Goal: Use online tool/utility: Utilize a website feature to perform a specific function

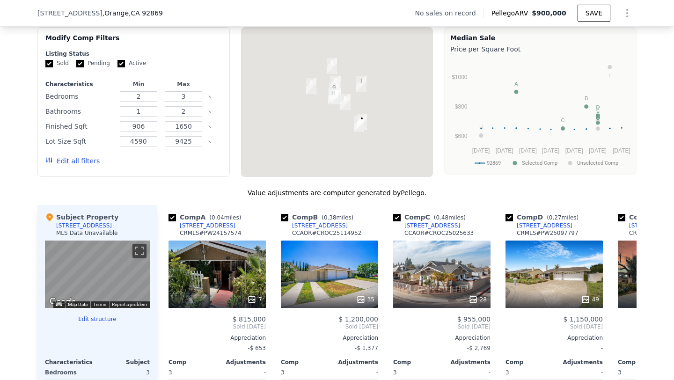
scroll to position [726, 0]
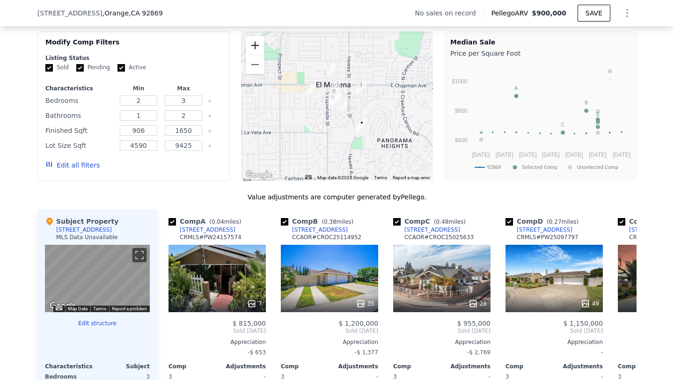
click at [257, 44] on button "Zoom in" at bounding box center [255, 45] width 19 height 19
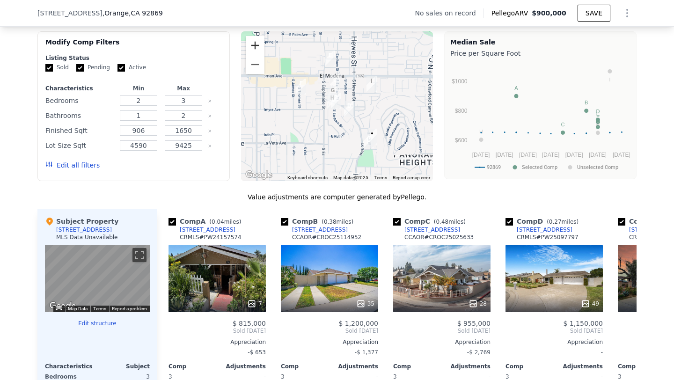
click at [257, 44] on button "Zoom in" at bounding box center [255, 45] width 19 height 19
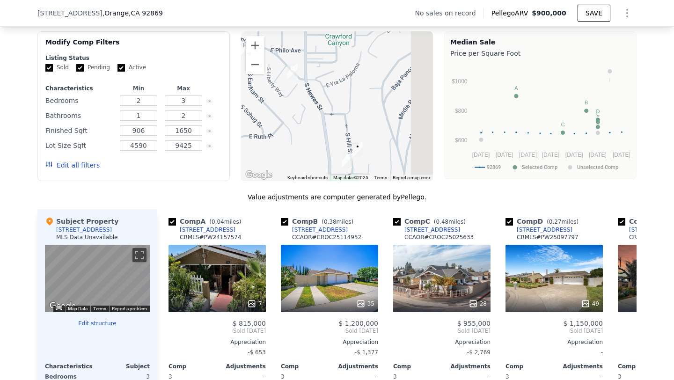
drag, startPoint x: 386, startPoint y: 111, endPoint x: 280, endPoint y: 29, distance: 133.8
click at [280, 29] on div "We found 9 sales that match your search Filters Map Prices Modify Comp Filters …" at bounding box center [336, 262] width 599 height 503
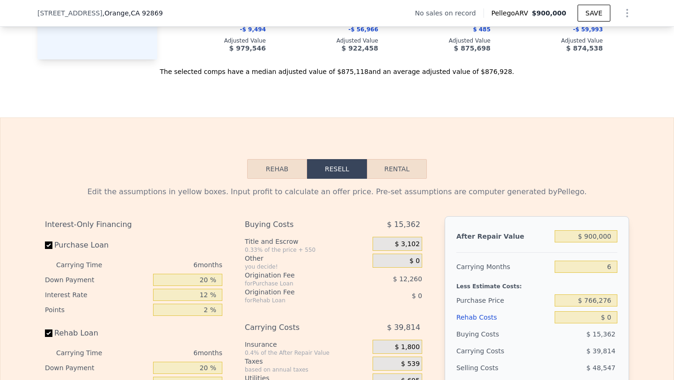
scroll to position [1206, 0]
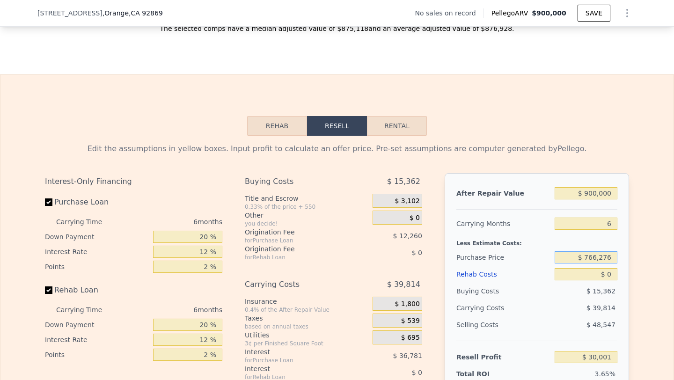
click at [601, 255] on input "$ 766,276" at bounding box center [586, 257] width 63 height 12
type input "$ 615,000"
click at [604, 272] on input "$ 0" at bounding box center [586, 274] width 63 height 12
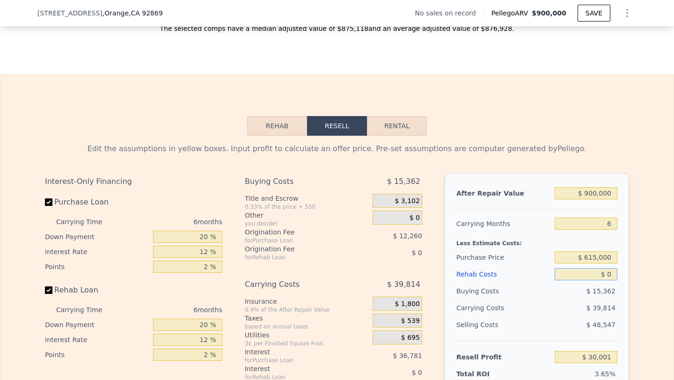
type input "$ 191,461"
click at [604, 272] on input "$ 0" at bounding box center [586, 274] width 63 height 12
type input "$ 2"
type input "$ 191,459"
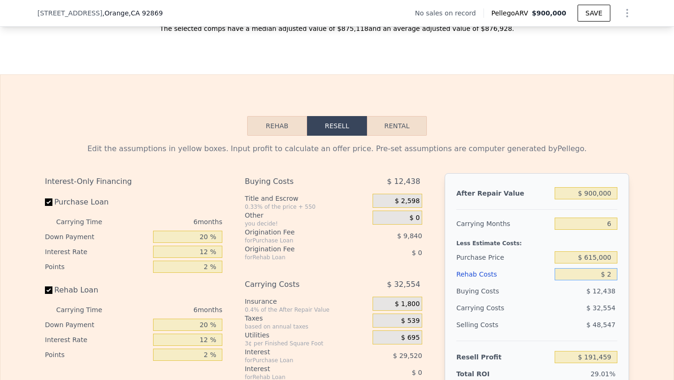
type input "$ 20"
type input "$ 191,441"
type input "$ 200"
type input "$ 191,246"
type input "$ 2,000"
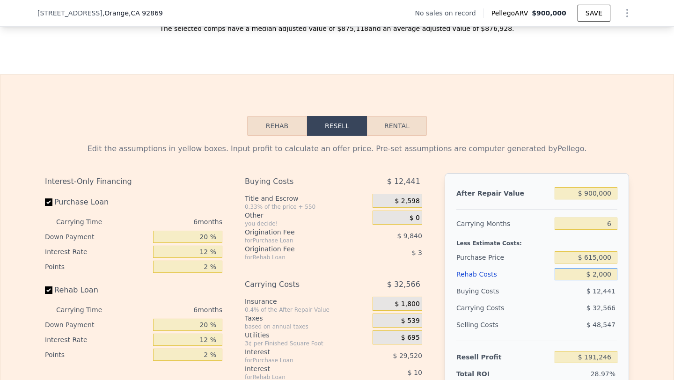
type input "$ 189,333"
type input "$ 20,000"
type input "$ 170,181"
type input "$ 200,000"
type input "-$ 21,339"
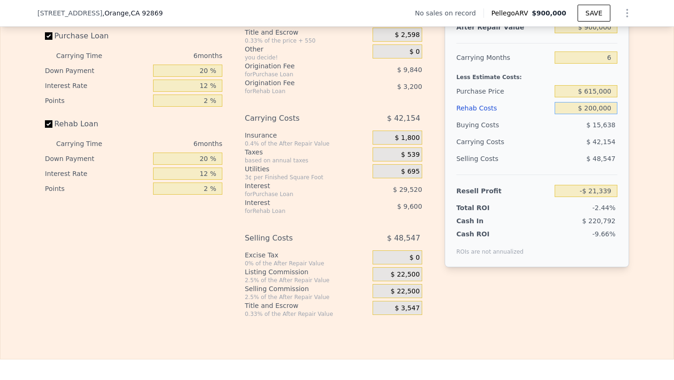
scroll to position [1375, 0]
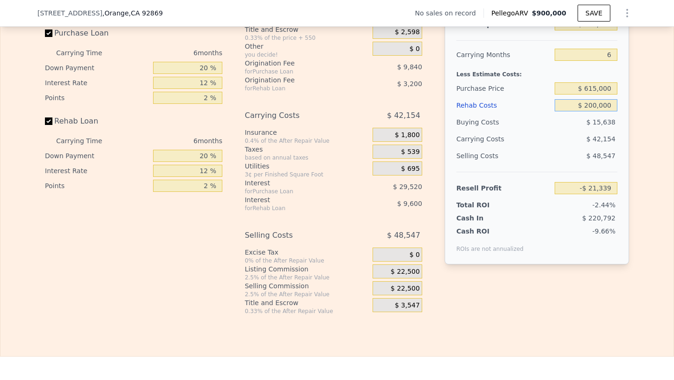
type input "$ 200,000"
click at [395, 291] on span "$ 22,500" at bounding box center [405, 289] width 29 height 8
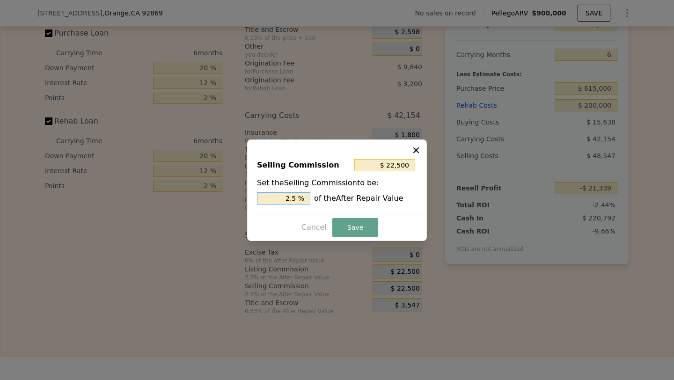
click at [289, 196] on input "2.5 %" at bounding box center [283, 198] width 53 height 12
type input "$ 0"
type input "0 %"
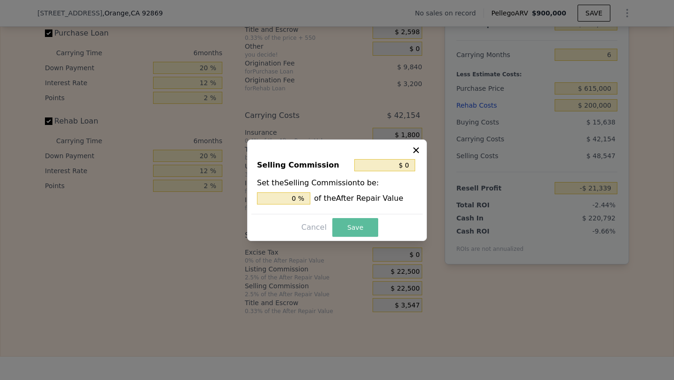
click at [357, 220] on button "Save" at bounding box center [355, 227] width 46 height 19
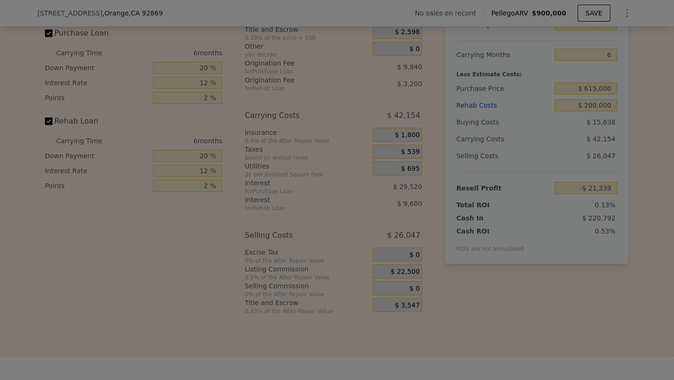
type input "$ 1,161"
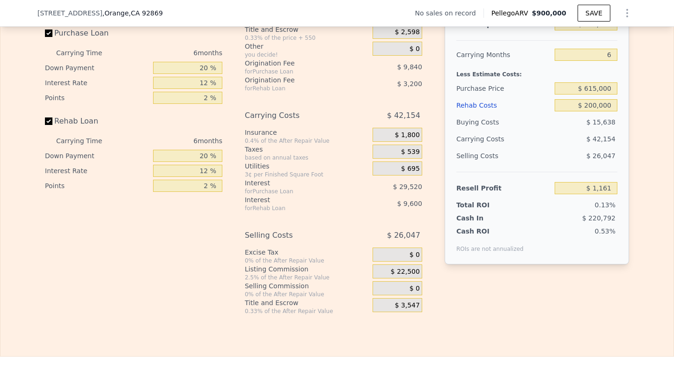
click at [544, 146] on div "$ 42,154" at bounding box center [567, 139] width 99 height 17
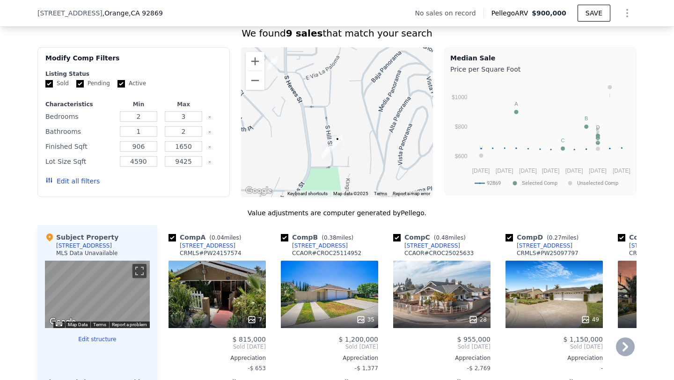
scroll to position [708, 0]
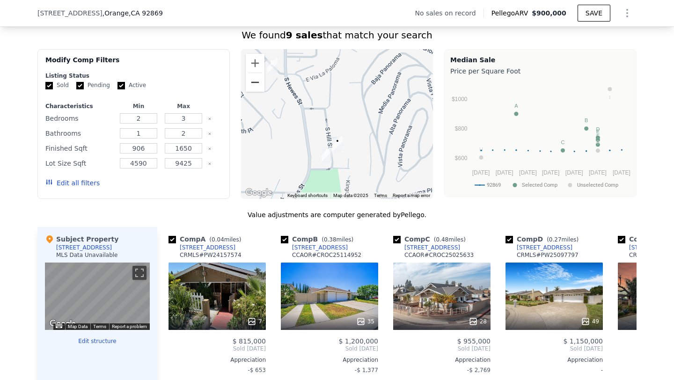
click at [256, 86] on button "Zoom out" at bounding box center [255, 82] width 19 height 19
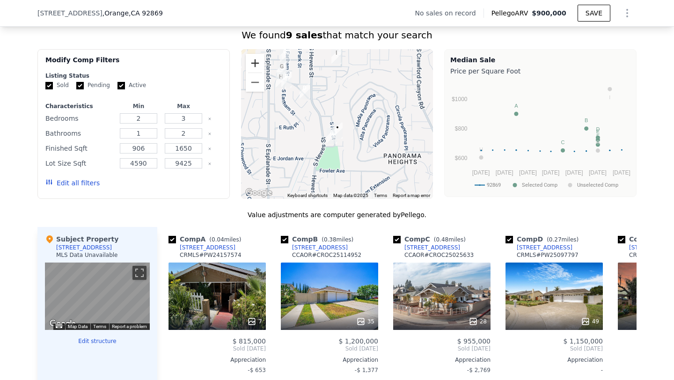
click at [259, 59] on button "Zoom in" at bounding box center [255, 63] width 19 height 19
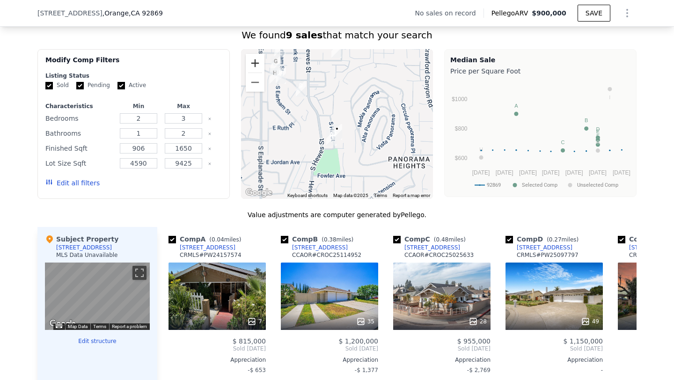
click at [259, 59] on button "Zoom in" at bounding box center [255, 63] width 19 height 19
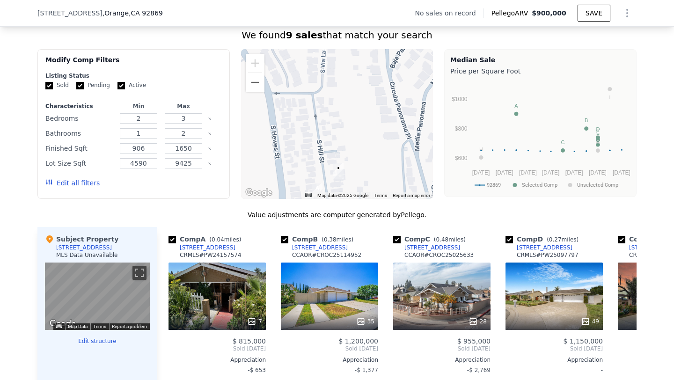
drag, startPoint x: 344, startPoint y: 117, endPoint x: 364, endPoint y: 81, distance: 40.4
click at [364, 81] on div at bounding box center [337, 124] width 192 height 150
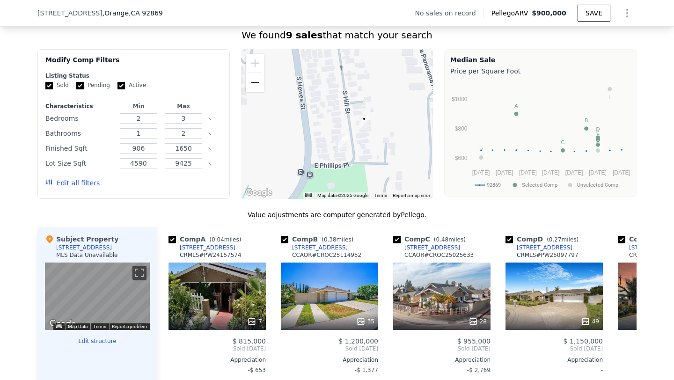
click at [257, 84] on button "Zoom out" at bounding box center [255, 82] width 19 height 19
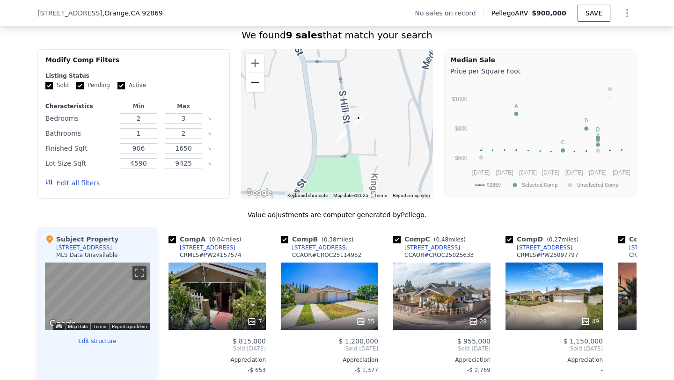
click at [257, 84] on button "Zoom out" at bounding box center [255, 82] width 19 height 19
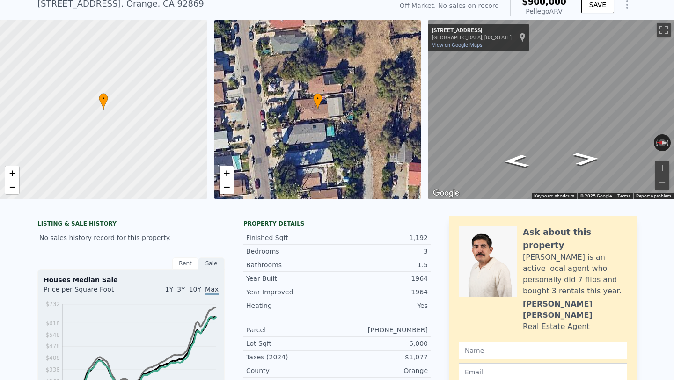
scroll to position [0, 0]
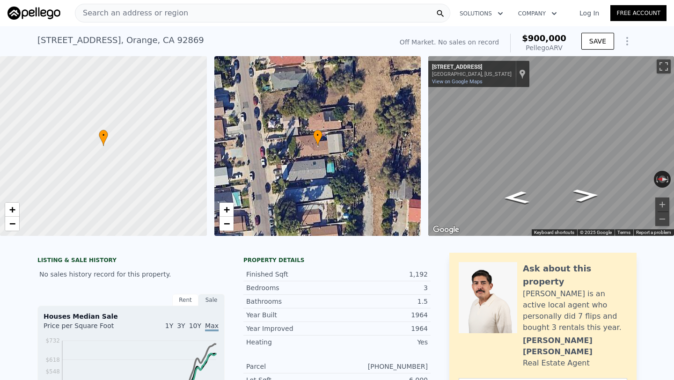
click at [108, 36] on div "[STREET_ADDRESS]" at bounding box center [120, 40] width 167 height 13
copy div "[STREET_ADDRESS] No sales on record (~ARV $900k )"
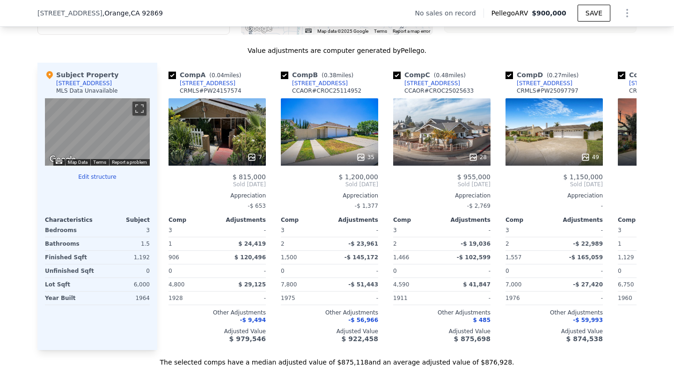
type input "$ 0"
type input "$ 30,001"
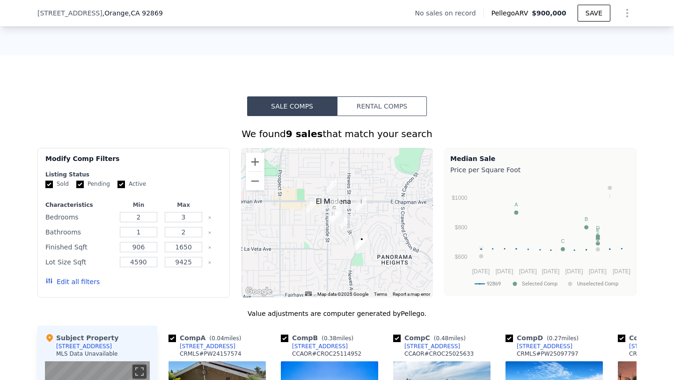
scroll to position [606, 0]
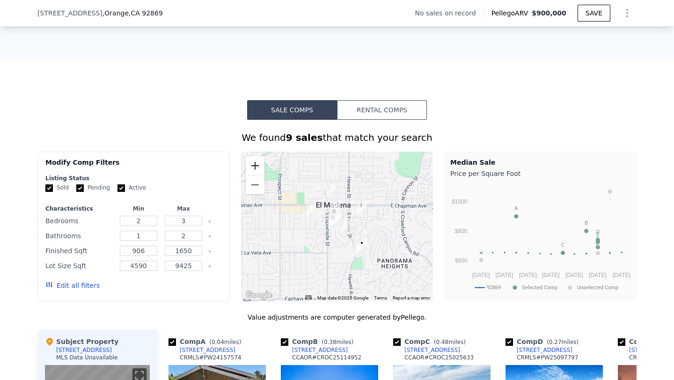
click at [251, 159] on button "Zoom in" at bounding box center [255, 165] width 19 height 19
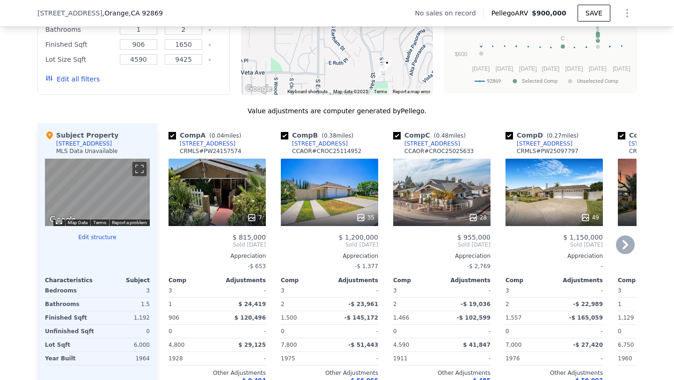
scroll to position [817, 0]
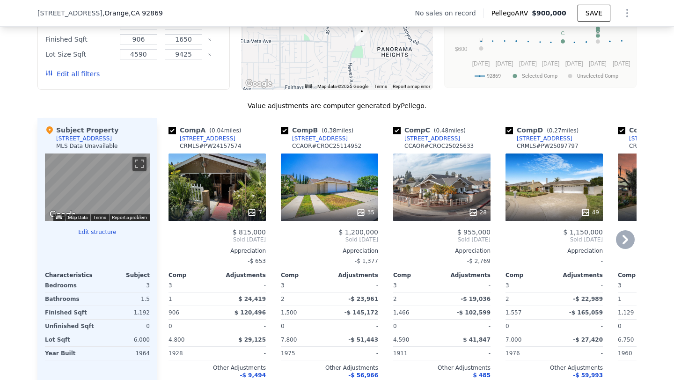
click at [567, 187] on div "49" at bounding box center [553, 186] width 97 height 67
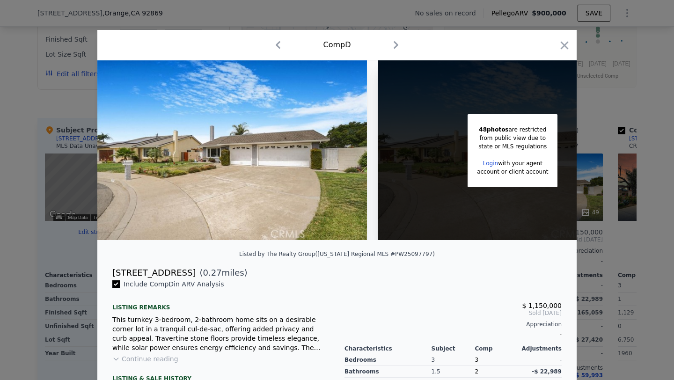
click at [141, 276] on div "[STREET_ADDRESS]" at bounding box center [153, 272] width 83 height 13
copy div "[STREET_ADDRESS]"
click at [564, 45] on icon "button" at bounding box center [565, 45] width 8 height 8
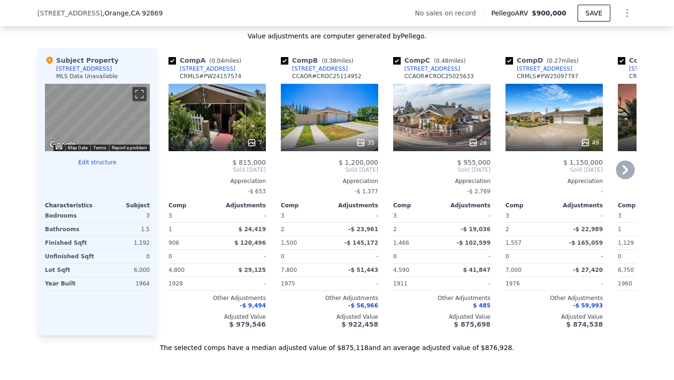
scroll to position [888, 0]
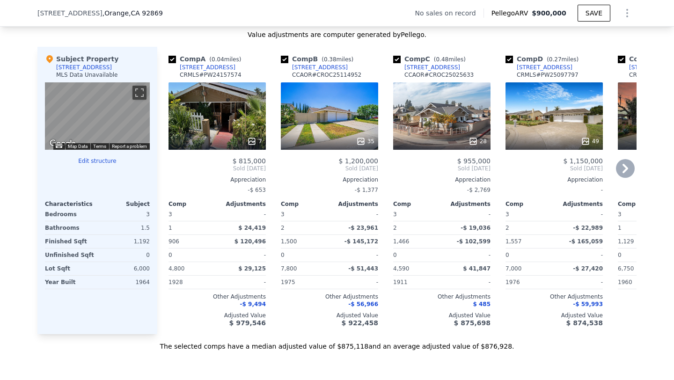
click at [459, 106] on div "28" at bounding box center [441, 115] width 97 height 67
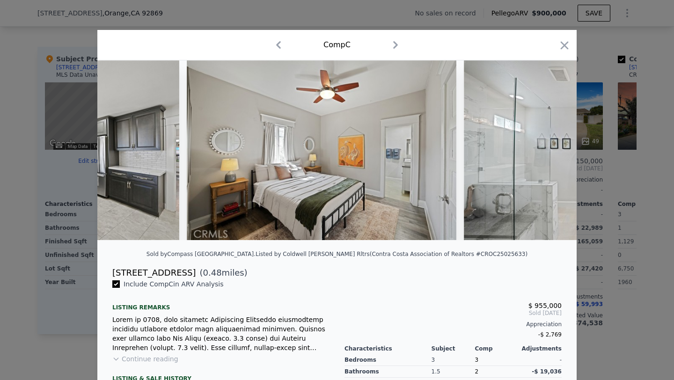
scroll to position [0, 2708]
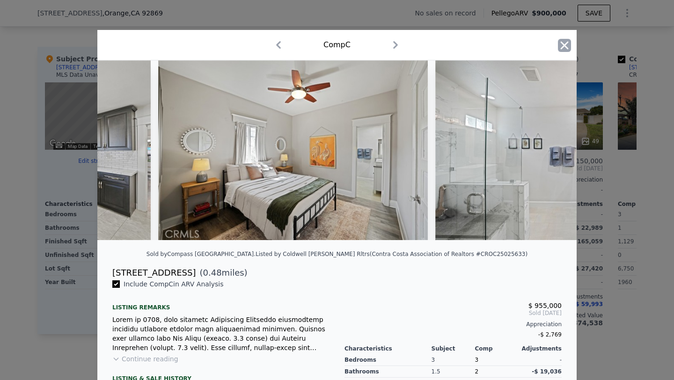
click at [565, 44] on icon "button" at bounding box center [564, 45] width 13 height 13
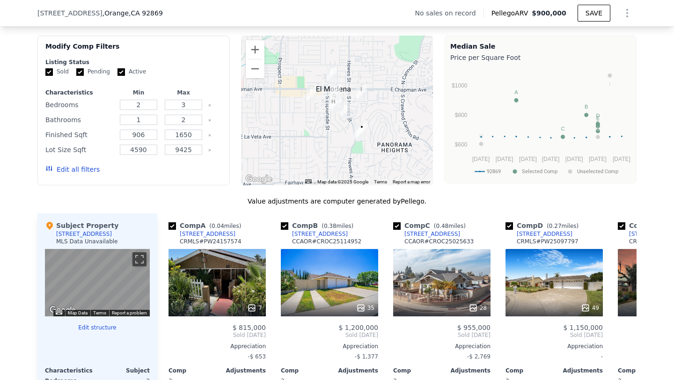
scroll to position [708, 0]
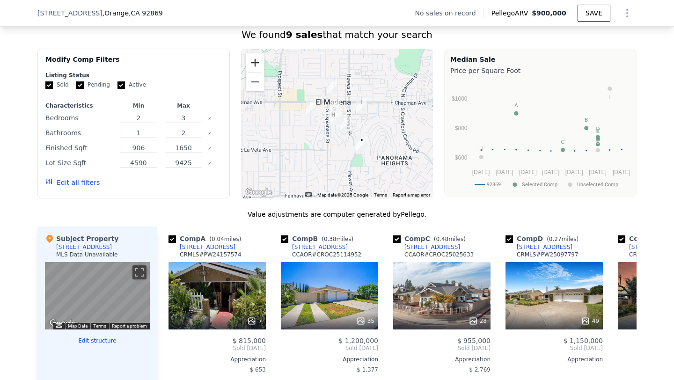
click at [254, 59] on button "Zoom in" at bounding box center [255, 62] width 19 height 19
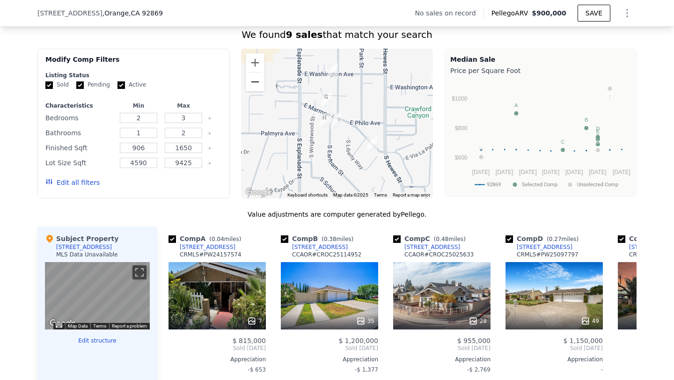
click at [259, 83] on button "Zoom out" at bounding box center [255, 82] width 19 height 19
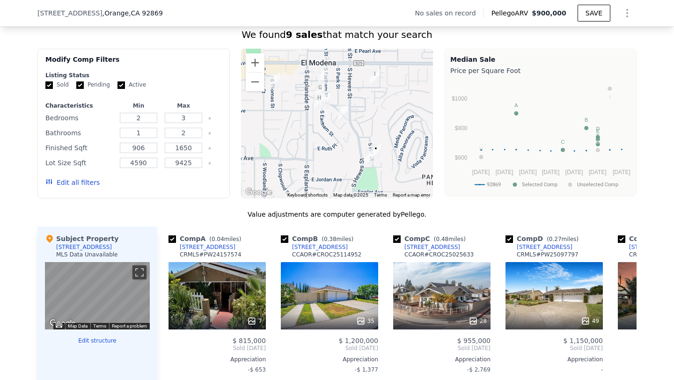
drag, startPoint x: 406, startPoint y: 130, endPoint x: 390, endPoint y: 105, distance: 29.5
click at [390, 106] on div at bounding box center [337, 124] width 192 height 150
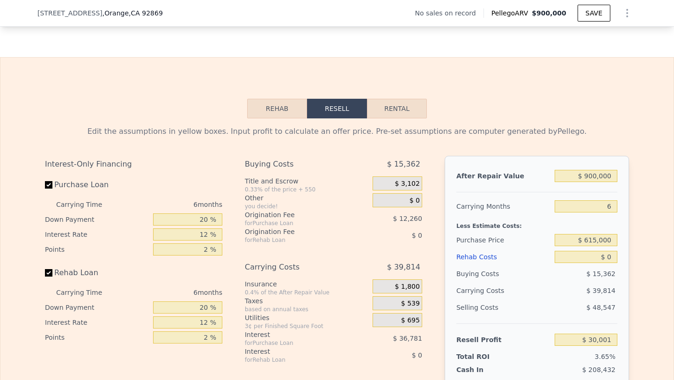
scroll to position [1232, 0]
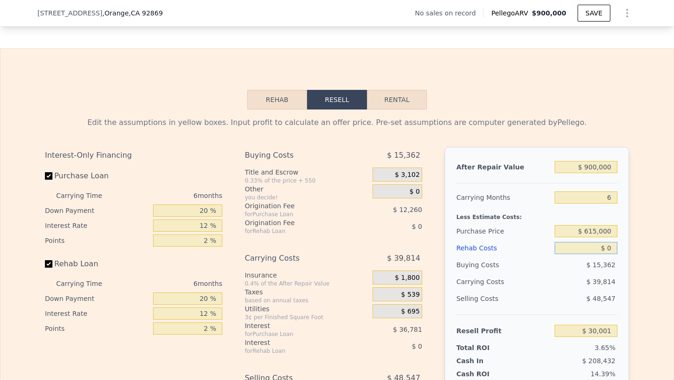
click at [605, 247] on input "$ 0" at bounding box center [586, 248] width 63 height 12
type input "$ 1"
type input "$ 30,000"
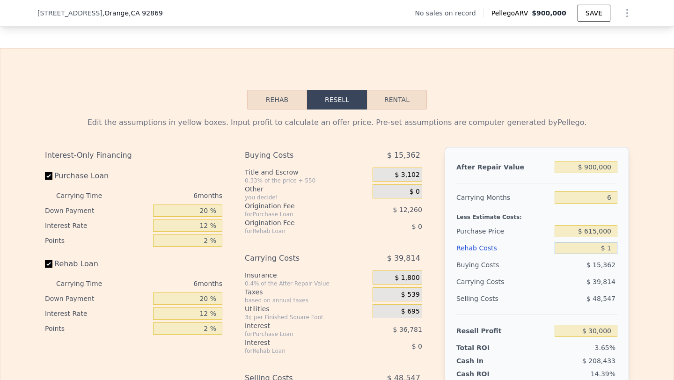
type input "$ 18"
type input "$ 29,983"
type input "$ 180"
type input "$ 29,812"
type input "$ 1,800"
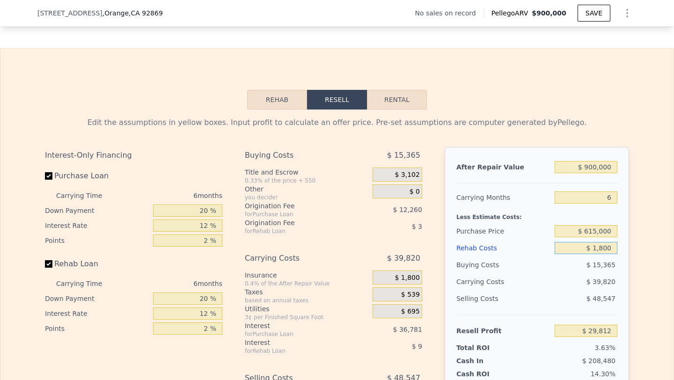
type input "$ 28,088"
type input "$ 18,000"
type input "$ 10,849"
type input "$ 180,000"
type input "-$ 161,519"
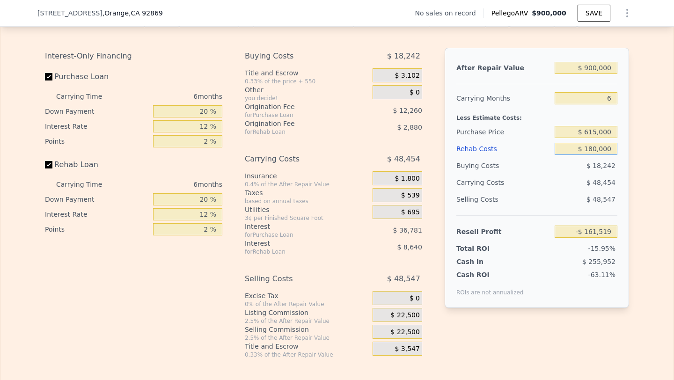
scroll to position [1352, 0]
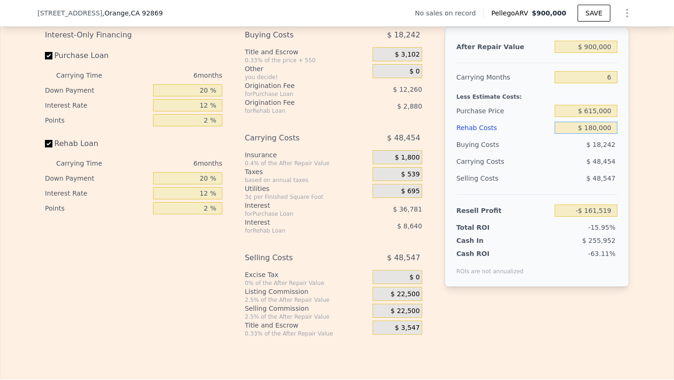
type input "$ 18,000"
type input "$ 10,849"
type input "$ 180,000"
type input "-$ 161,519"
type input "$ 180,000"
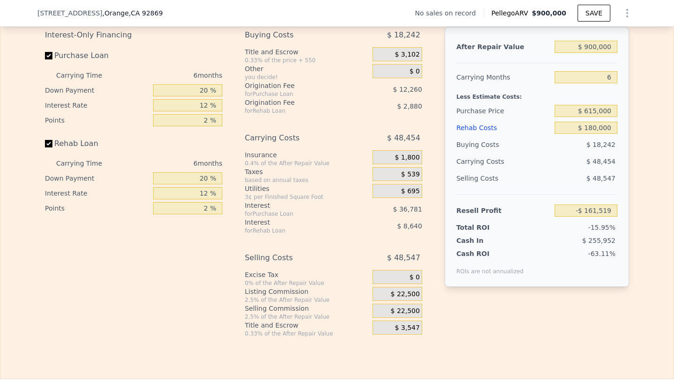
click at [591, 144] on span "$ 18,242" at bounding box center [600, 144] width 29 height 7
click at [614, 112] on input "$ 615,000" at bounding box center [586, 111] width 63 height 12
type input "$ 615,000"
click at [581, 182] on div "$ 48,547" at bounding box center [586, 178] width 63 height 17
type input "-$ 59"
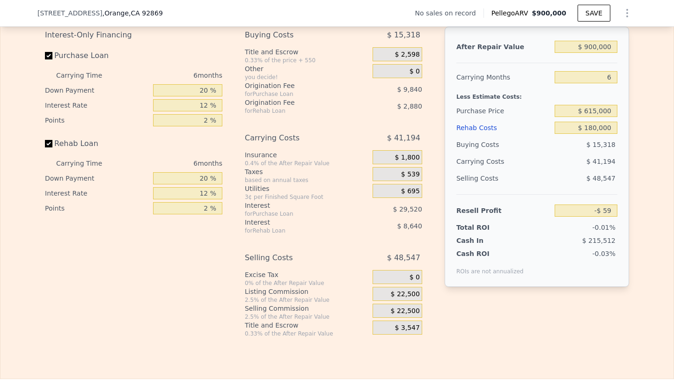
click at [394, 310] on span "$ 22,500" at bounding box center [405, 311] width 29 height 8
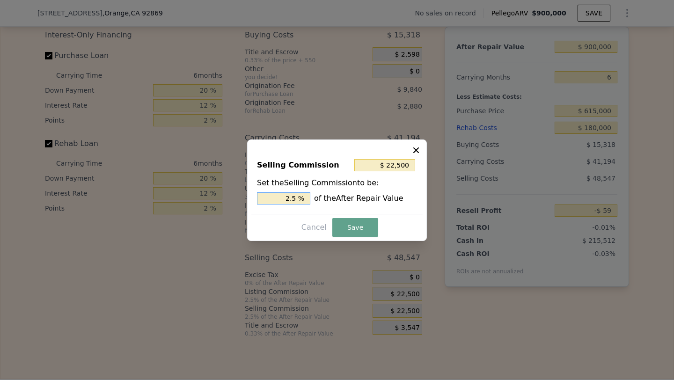
click at [273, 193] on input "2.5 %" at bounding box center [283, 198] width 53 height 12
type input "$ 0"
type input "0 %"
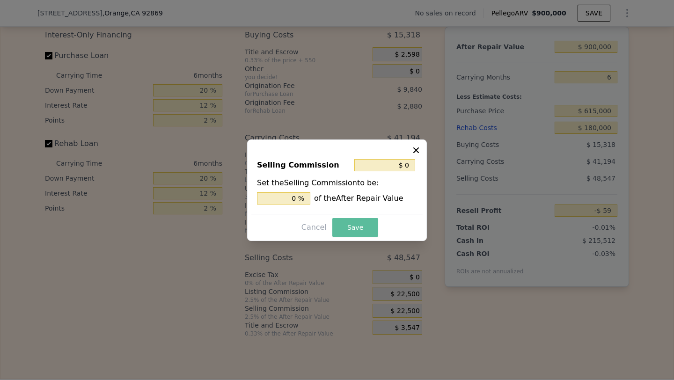
click at [354, 234] on button "Save" at bounding box center [355, 227] width 46 height 19
type input "$ 22,441"
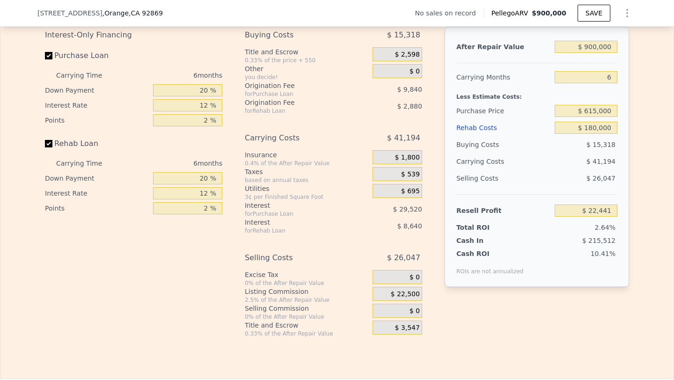
scroll to position [1347, 0]
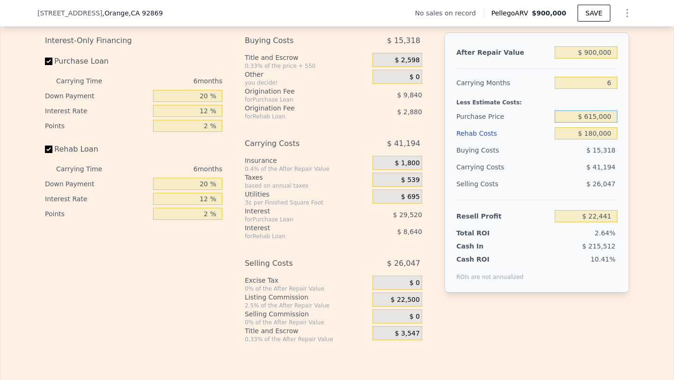
click at [604, 117] on input "$ 615,000" at bounding box center [586, 116] width 63 height 12
type input "$ 600,000"
click at [555, 178] on div "$ 26,047" at bounding box center [586, 183] width 63 height 17
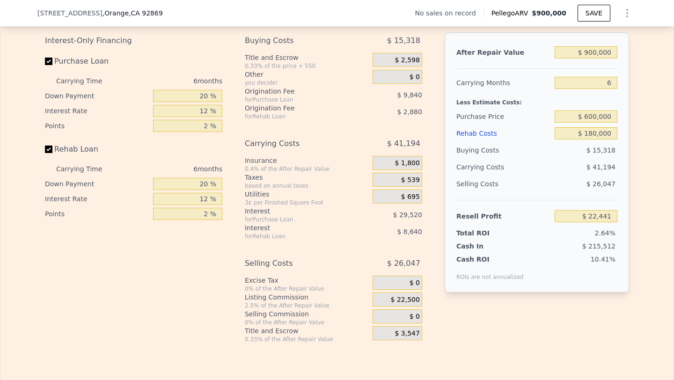
type input "$ 38,451"
click at [597, 130] on input "$ 180,000" at bounding box center [586, 133] width 63 height 12
type input "$ 1,000"
type input "$ 228,907"
type input "$ 17,000"
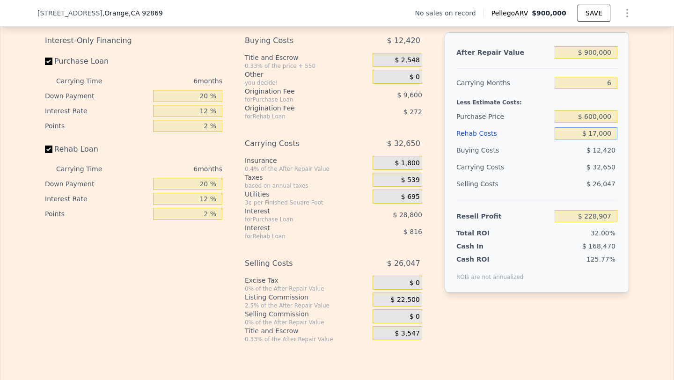
type input "$ 211,883"
type input "$ 175,000"
type input "$ 43,771"
click at [596, 152] on span "$ 14,948" at bounding box center [600, 149] width 29 height 7
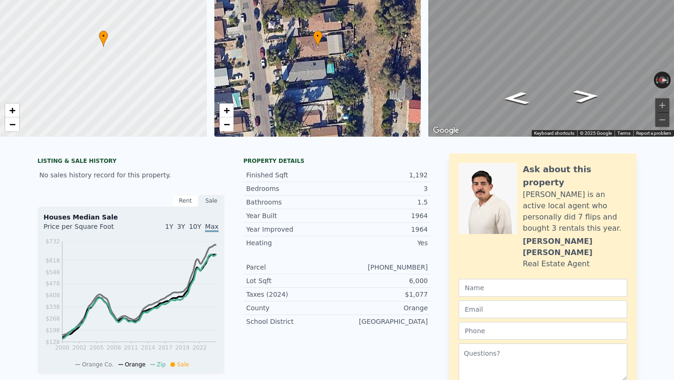
scroll to position [0, 0]
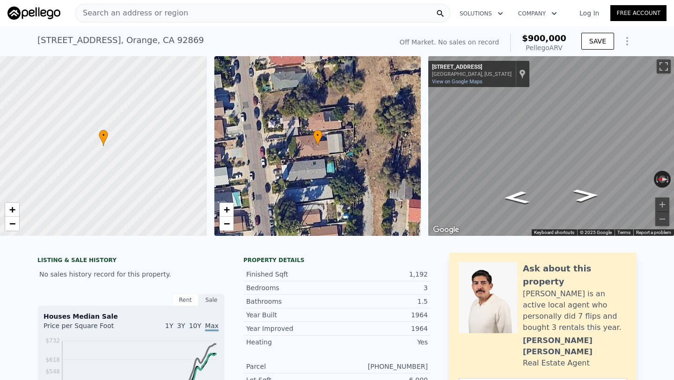
type input "$ 0"
type input "$ 30,001"
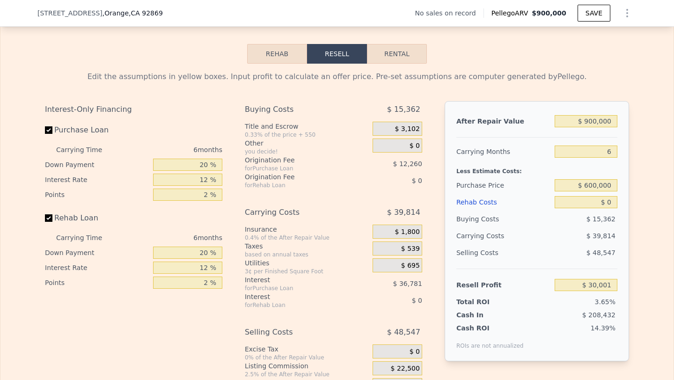
scroll to position [1273, 0]
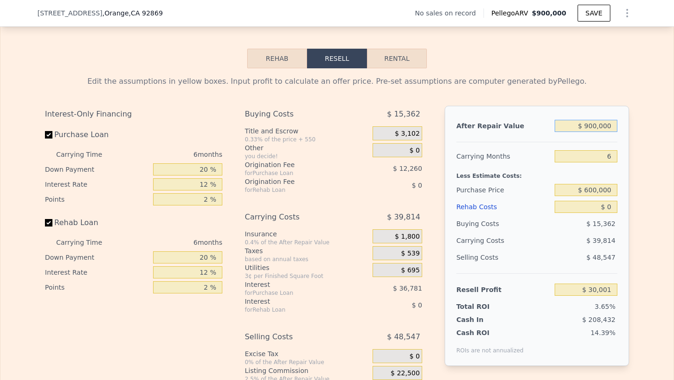
click at [599, 121] on input "$ 900,000" at bounding box center [586, 126] width 63 height 12
type input "$ 92"
type input "-$ 820,193"
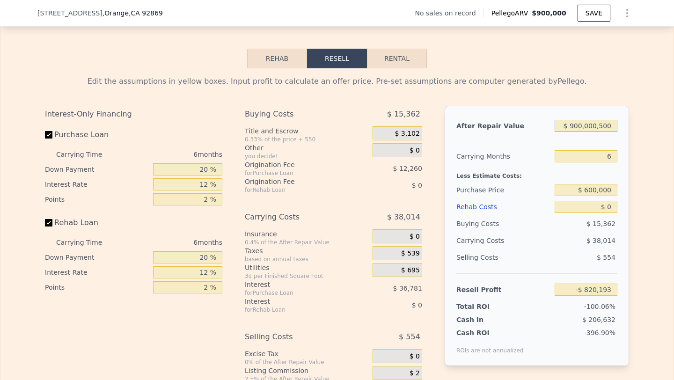
type input "$ 9,000,005,000"
type input "$ 8,501,214,521"
type input "$ 900,000,500"
type input "$ 849,383,269"
type input "$ 90,000,050"
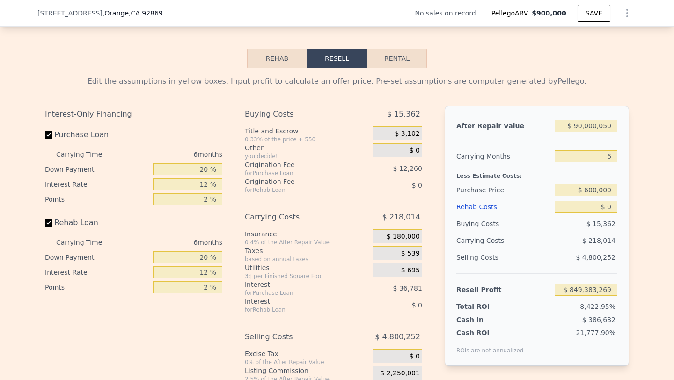
type input "$ 84,200,146"
type input "$ 9,000,005"
type input "$ 7,681,833"
type input "$ 900,000"
type input "$ 30,001"
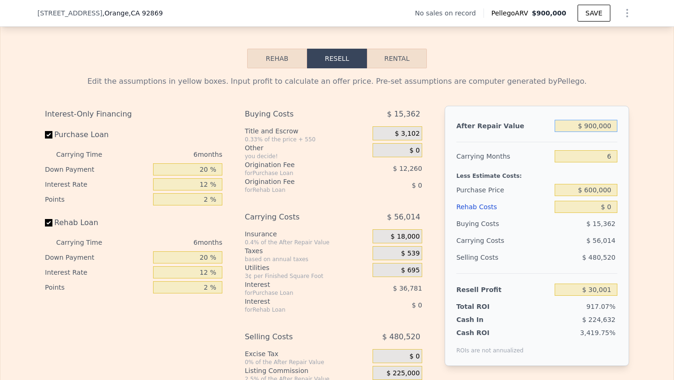
type input "$ 90,000"
type input "-$ 735,182"
type input "$ 9,000"
type input "-$ 811,700"
type input "$ 900"
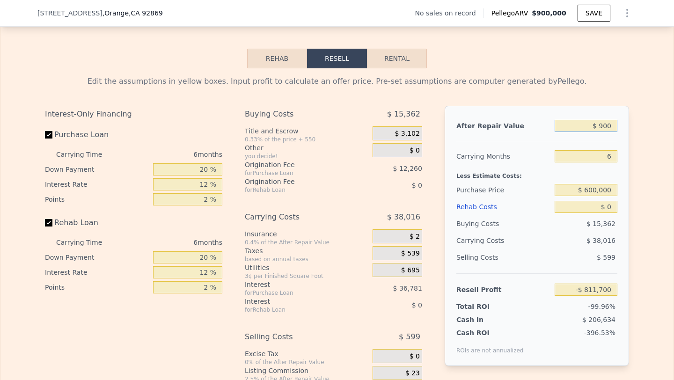
type input "-$ 819,353"
type input "$ 90"
type input "-$ 820,116"
type input "$ 9"
type input "-$ 820,193"
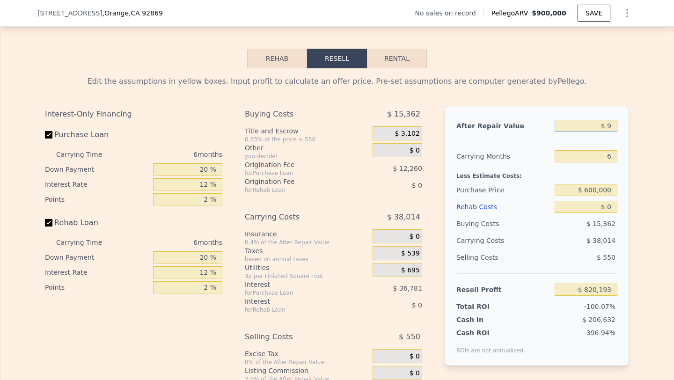
type input "$ 92"
type input "-$ 820,114"
type input "$ 925"
type input "-$ 819,328"
type input "$ 9,250"
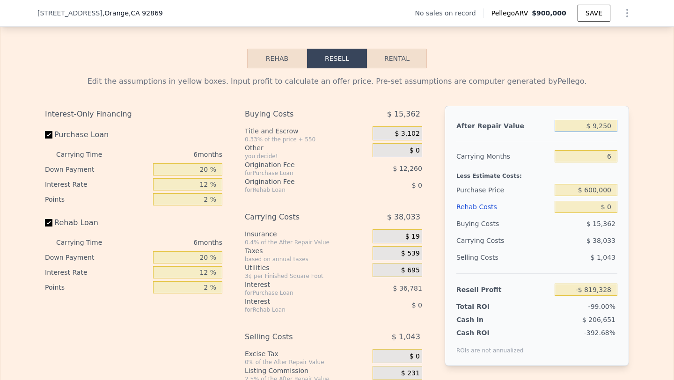
type input "-$ 811,464"
type input "$ 92,500"
type input "-$ 732,821"
type input "$ 925,000"
type input "$ 53,618"
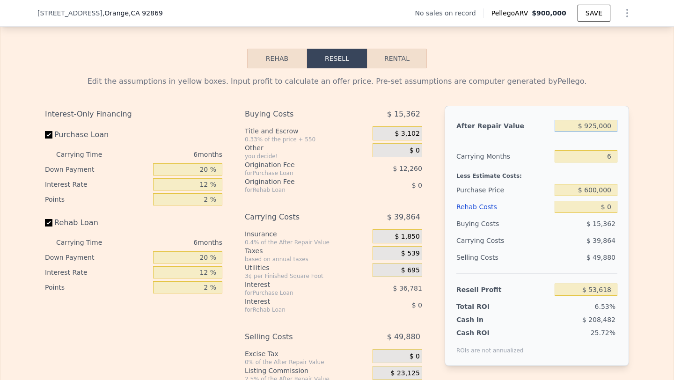
type input "$ 925,000"
click at [573, 175] on div "Less Estimate Costs:" at bounding box center [536, 173] width 161 height 17
click at [598, 208] on input "$ 0" at bounding box center [586, 207] width 63 height 12
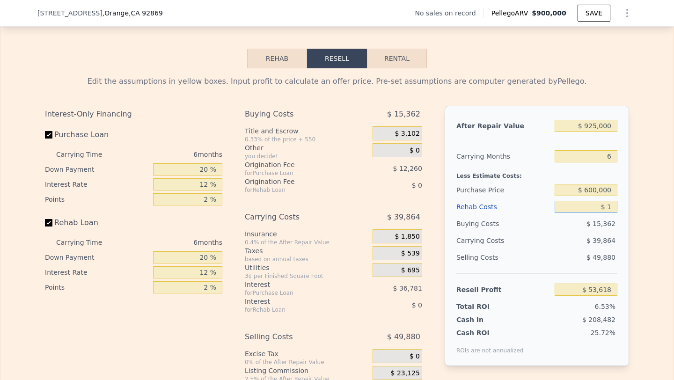
type input "$ 17"
type input "$ 53,601"
type input "$ 175"
type input "$ 53,434"
type input "$ 1,750"
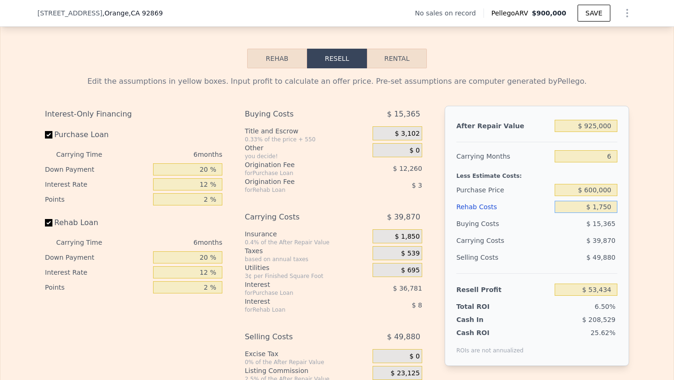
type input "$ 51,756"
type input "$ 17,500"
type input "$ 34,998"
type input "$ 175,000"
type input "-$ 132,582"
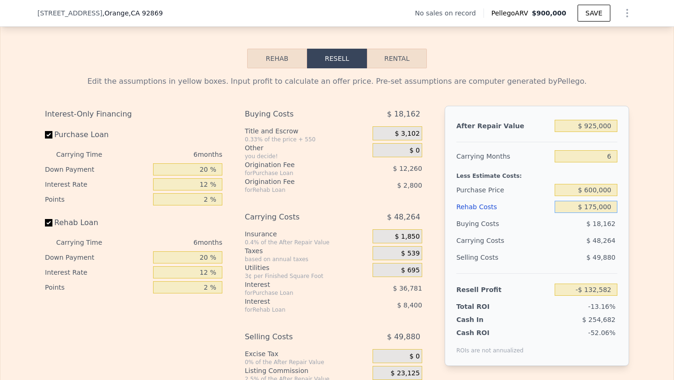
type input "$ 175,000"
click at [551, 226] on div "Buying Costs $ 18,162" at bounding box center [536, 223] width 161 height 17
click at [610, 192] on input "$ 600,000" at bounding box center [586, 190] width 63 height 12
type input "$ 600,000"
click at [555, 246] on div "$ 48,264" at bounding box center [567, 240] width 99 height 17
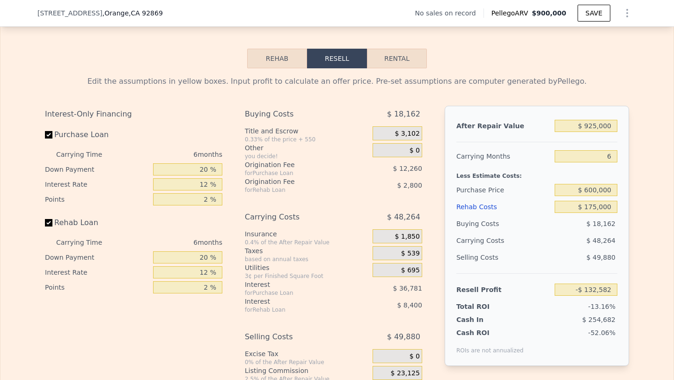
type input "$ 44,888"
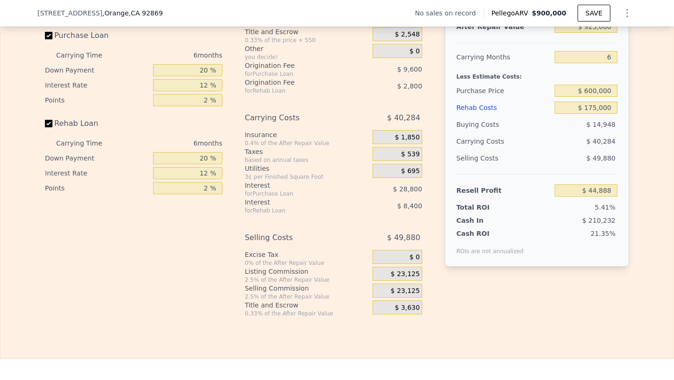
scroll to position [1373, 0]
click at [404, 289] on span "$ 23,125" at bounding box center [405, 290] width 29 height 8
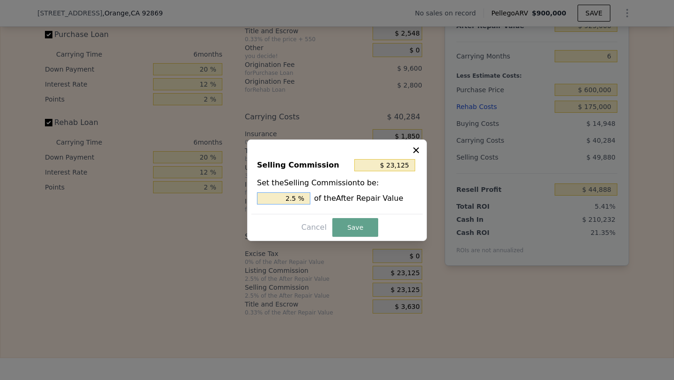
click at [275, 202] on input "2.5 %" at bounding box center [283, 198] width 53 height 12
type input "$ 0"
type input "0 %"
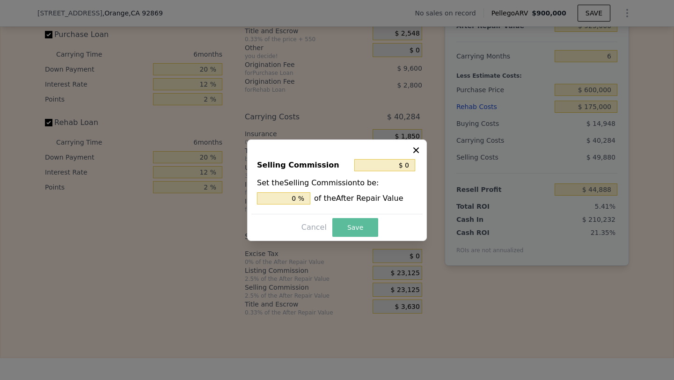
click at [350, 219] on button "Save" at bounding box center [355, 227] width 46 height 19
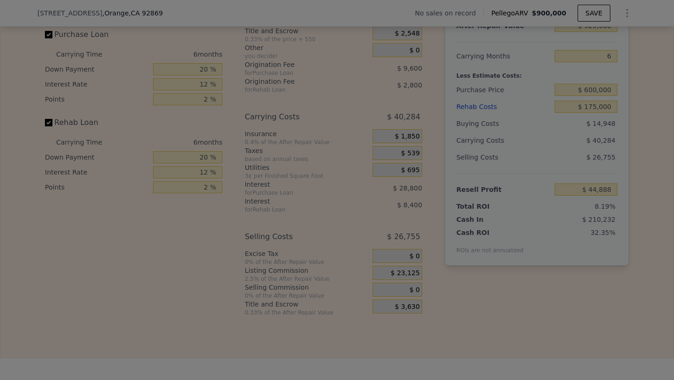
type input "$ 68,013"
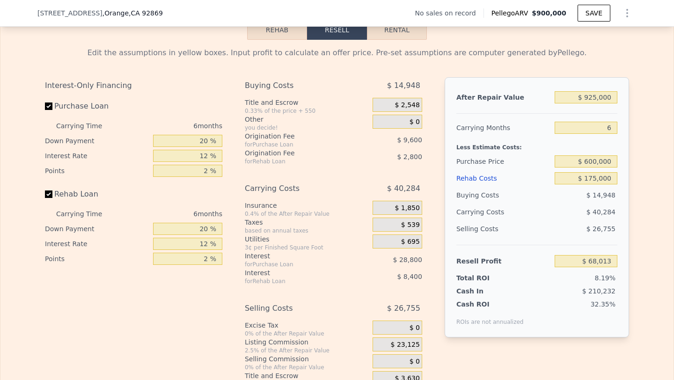
scroll to position [1301, 0]
type input "$ 900,000"
type input "$ 0"
type input "$ 30,001"
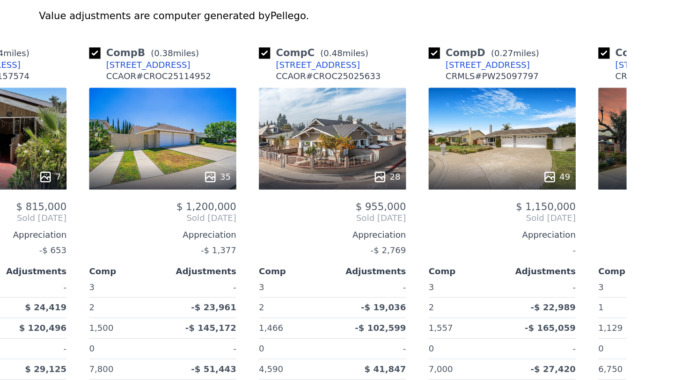
scroll to position [845, 0]
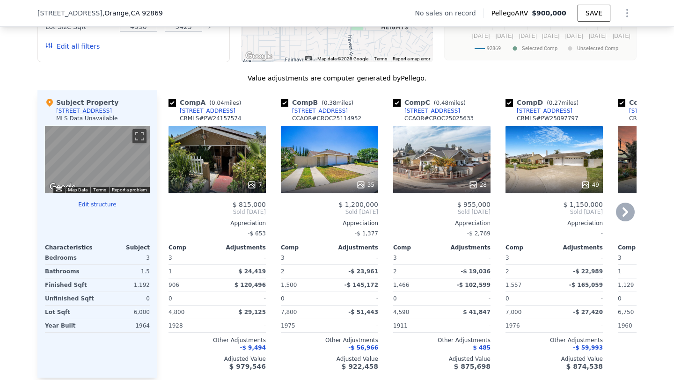
click at [622, 211] on icon at bounding box center [625, 212] width 19 height 19
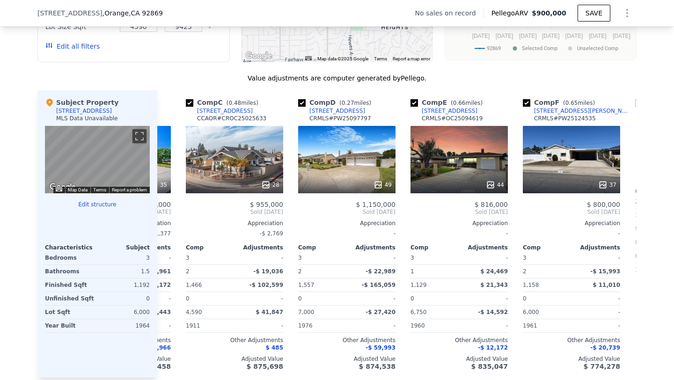
scroll to position [0, 225]
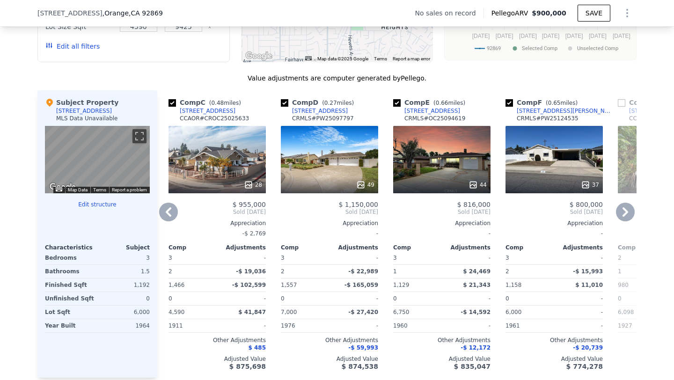
click at [625, 211] on icon at bounding box center [625, 211] width 6 height 9
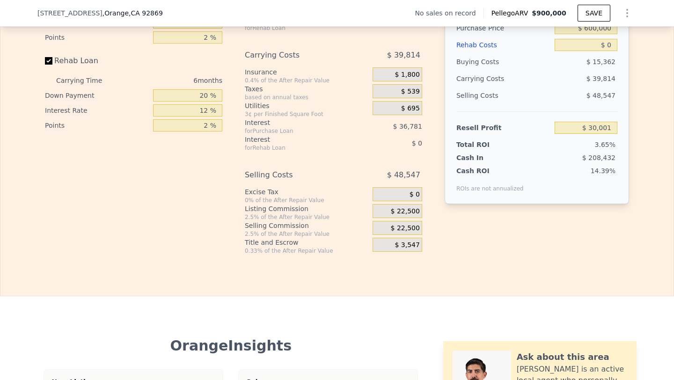
scroll to position [1241, 0]
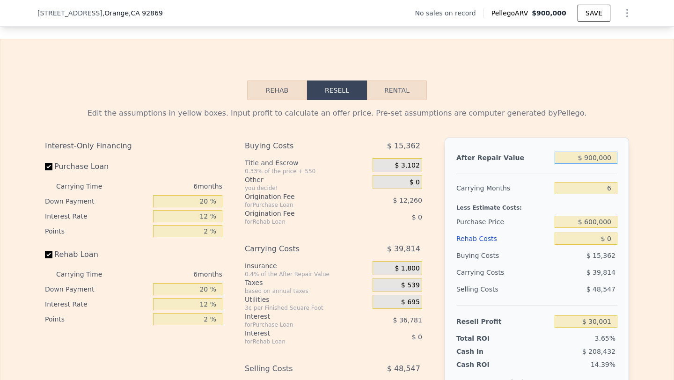
click at [606, 156] on input "$ 900,000" at bounding box center [586, 158] width 63 height 12
type input "$ 90"
type input "-$ 820,116"
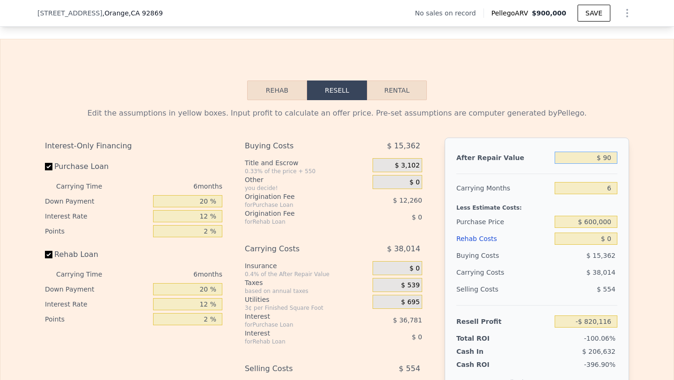
type input "$ 900"
type input "-$ 819,353"
type input "$ 9,000"
type input "-$ 811,700"
type input "$ 90,000"
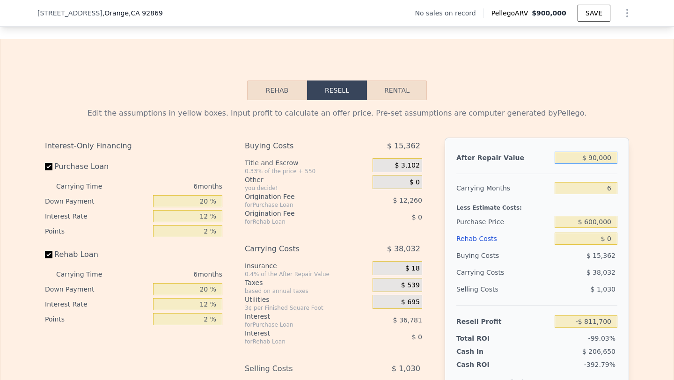
type input "-$ 735,182"
type input "$ 900,000"
type input "$ 30,001"
click at [611, 236] on input "$ 0" at bounding box center [586, 239] width 63 height 12
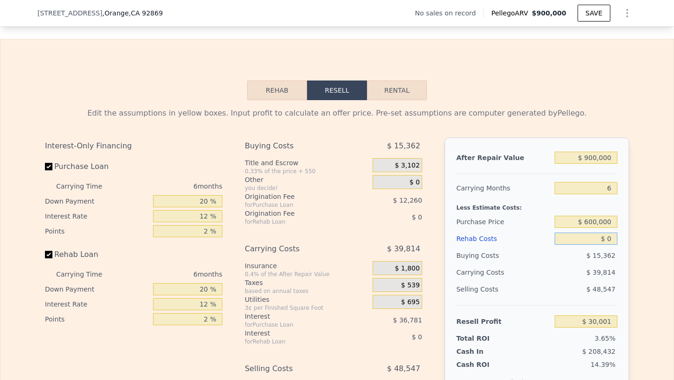
click at [611, 236] on input "$ 0" at bounding box center [586, 239] width 63 height 12
type input "$ 1"
type input "$ 30,000"
type input "$ 17"
type input "$ 29,984"
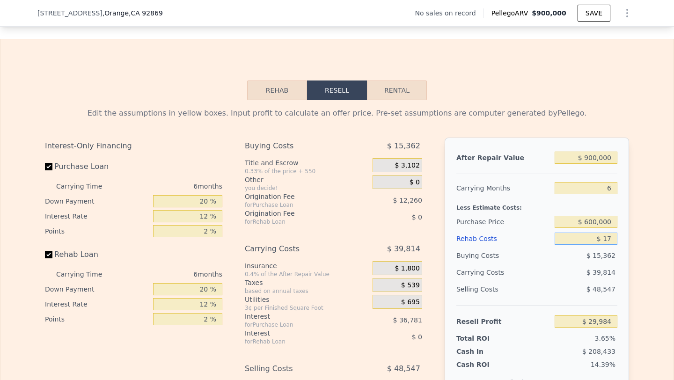
type input "$ 175"
type input "$ 29,817"
type input "$ 1,750"
type input "$ 28,139"
type input "$ 17,500"
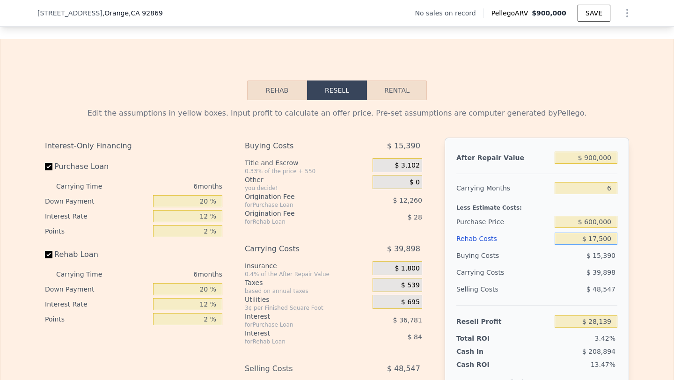
type input "$ 11,381"
type input "$ 175,000"
type input "-$ 156,199"
type input "$ 175,000"
click at [614, 223] on input "$ 600,000" at bounding box center [586, 222] width 63 height 12
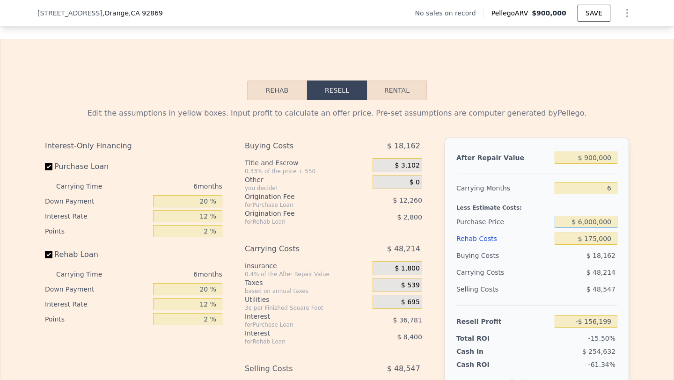
type input "$ 600,000"
click at [559, 278] on div "$ 48,214" at bounding box center [567, 272] width 99 height 17
type input "$ 21,271"
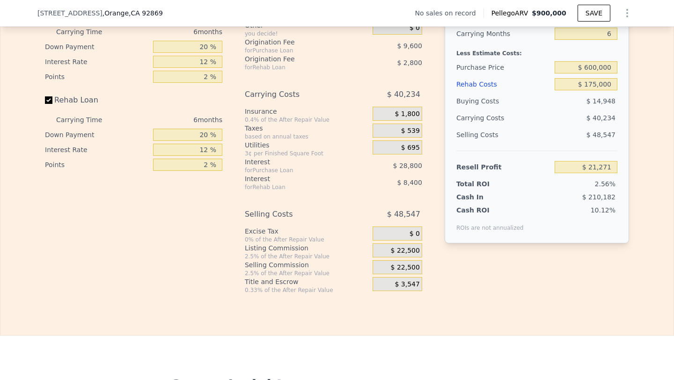
scroll to position [1414, 0]
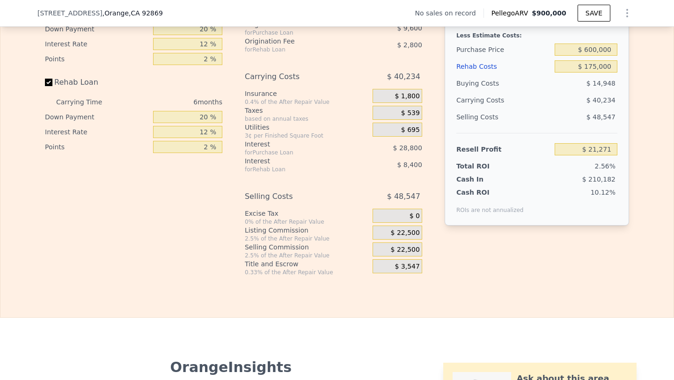
click at [406, 247] on span "$ 22,500" at bounding box center [405, 250] width 29 height 8
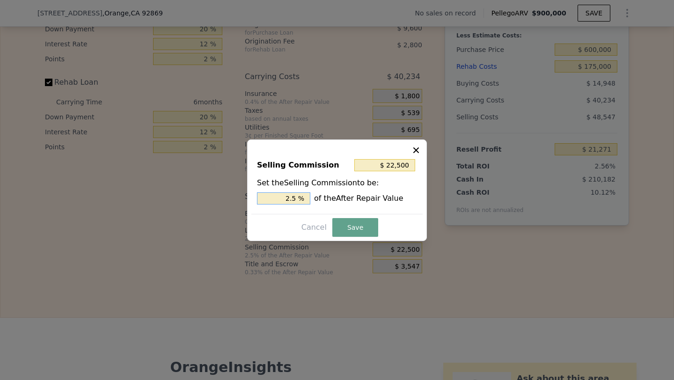
click at [278, 193] on input "2.5 %" at bounding box center [283, 198] width 53 height 12
type input "$ 0"
type input "0 %"
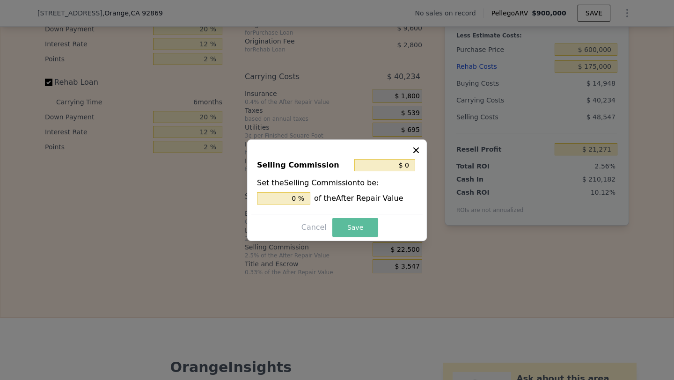
click at [367, 229] on button "Save" at bounding box center [355, 227] width 46 height 19
type input "$ 43,771"
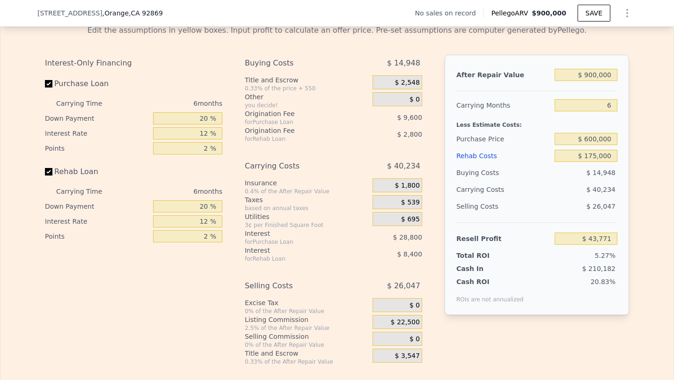
scroll to position [1307, 0]
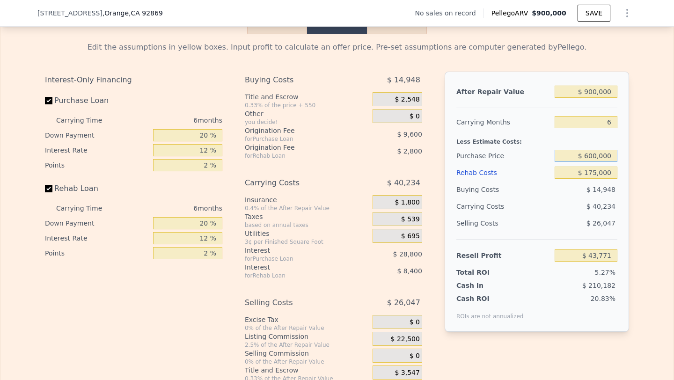
click at [596, 155] on input "$ 600,000" at bounding box center [586, 156] width 63 height 12
type input "$ 585,000"
click at [574, 206] on div "$ 40,234" at bounding box center [567, 206] width 99 height 17
type input "$ 59,781"
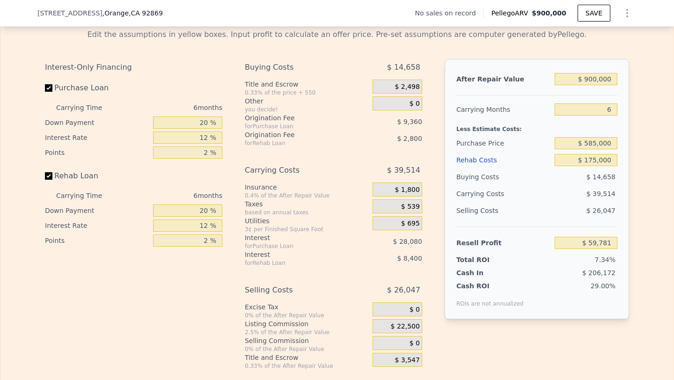
scroll to position [1321, 0]
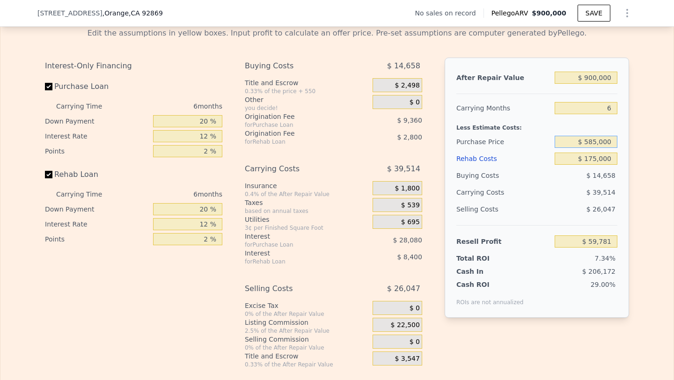
click at [597, 138] on input "$ 585,000" at bounding box center [586, 142] width 63 height 12
type input "$ 580,000"
click at [584, 204] on div "$ 26,047" at bounding box center [586, 209] width 63 height 17
type input "$ 65,118"
click at [597, 142] on input "$ 580,000" at bounding box center [586, 142] width 63 height 12
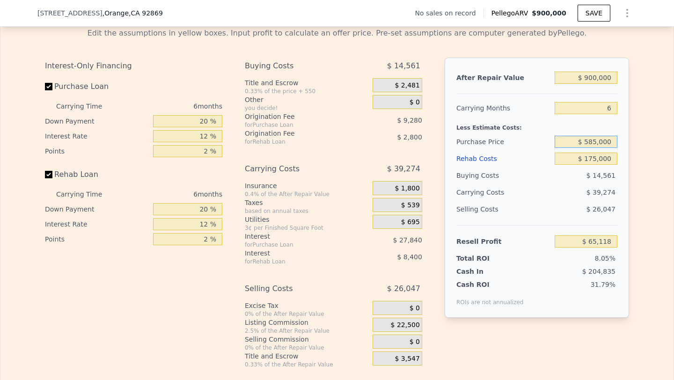
type input "$ 585,000"
click at [553, 207] on div "Selling Costs $ 26,047" at bounding box center [536, 213] width 161 height 24
type input "$ 59,781"
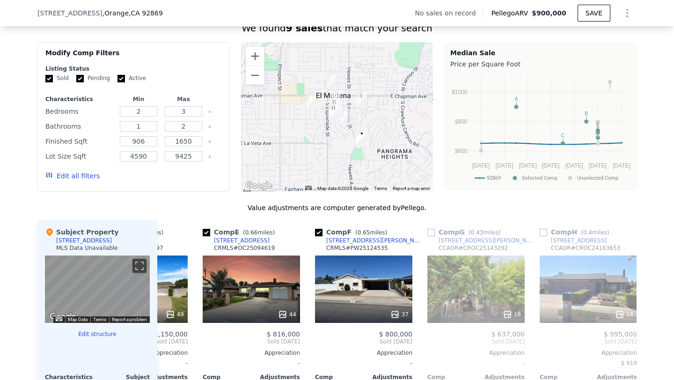
scroll to position [0, 0]
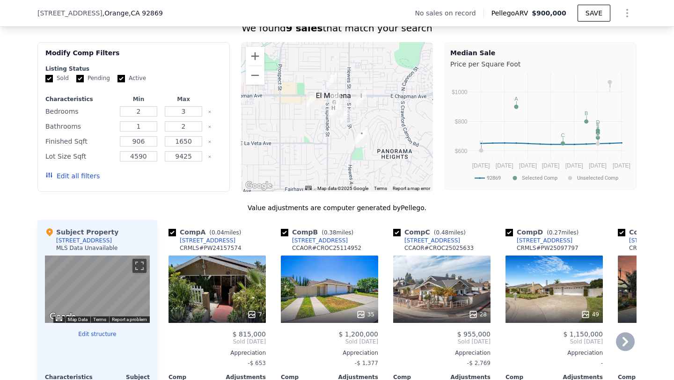
click at [207, 270] on div "7" at bounding box center [216, 288] width 97 height 67
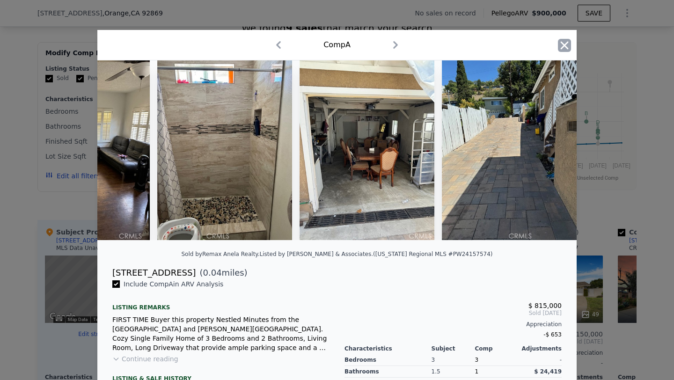
click at [562, 48] on icon "button" at bounding box center [565, 45] width 8 height 8
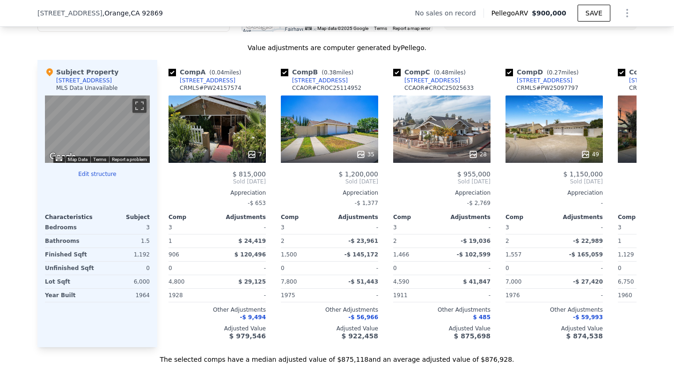
scroll to position [881, 0]
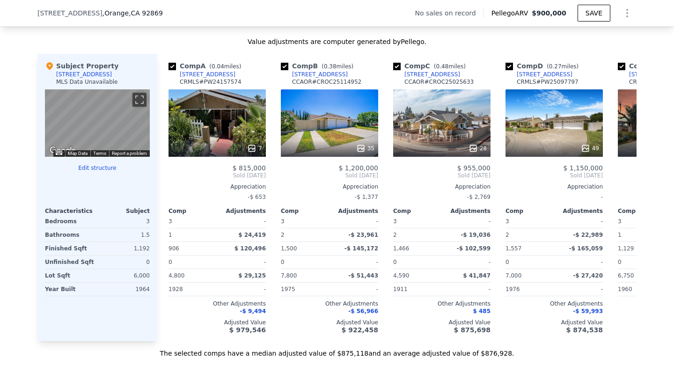
type input "$ 0"
type input "$ 30,001"
